Goal: Task Accomplishment & Management: Manage account settings

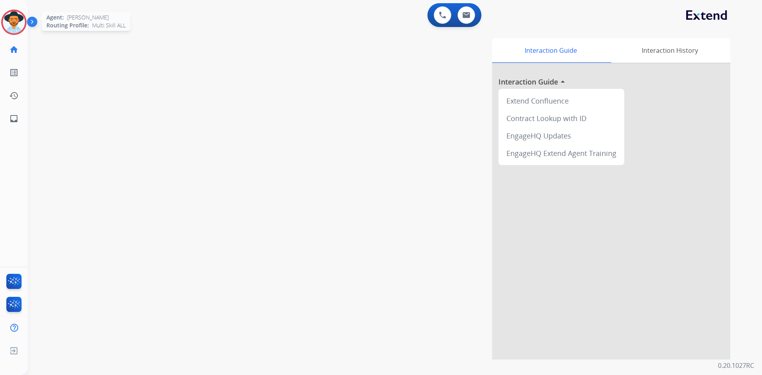
click at [19, 18] on img at bounding box center [14, 22] width 22 height 22
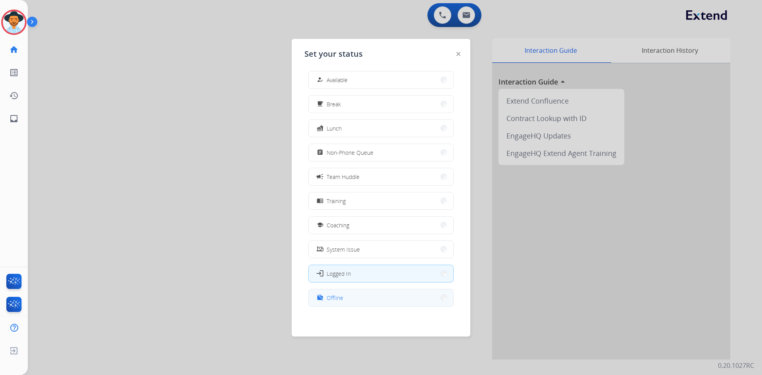
scroll to position [2, 0]
click at [365, 299] on button "work_off Offline" at bounding box center [381, 297] width 144 height 17
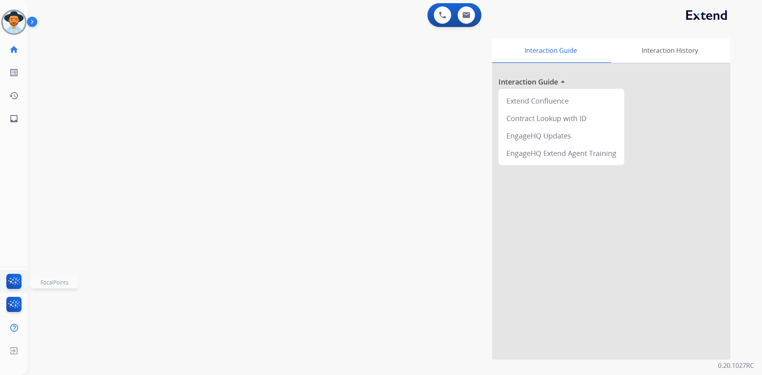
click at [19, 280] on img at bounding box center [14, 283] width 19 height 18
